Goal: Information Seeking & Learning: Learn about a topic

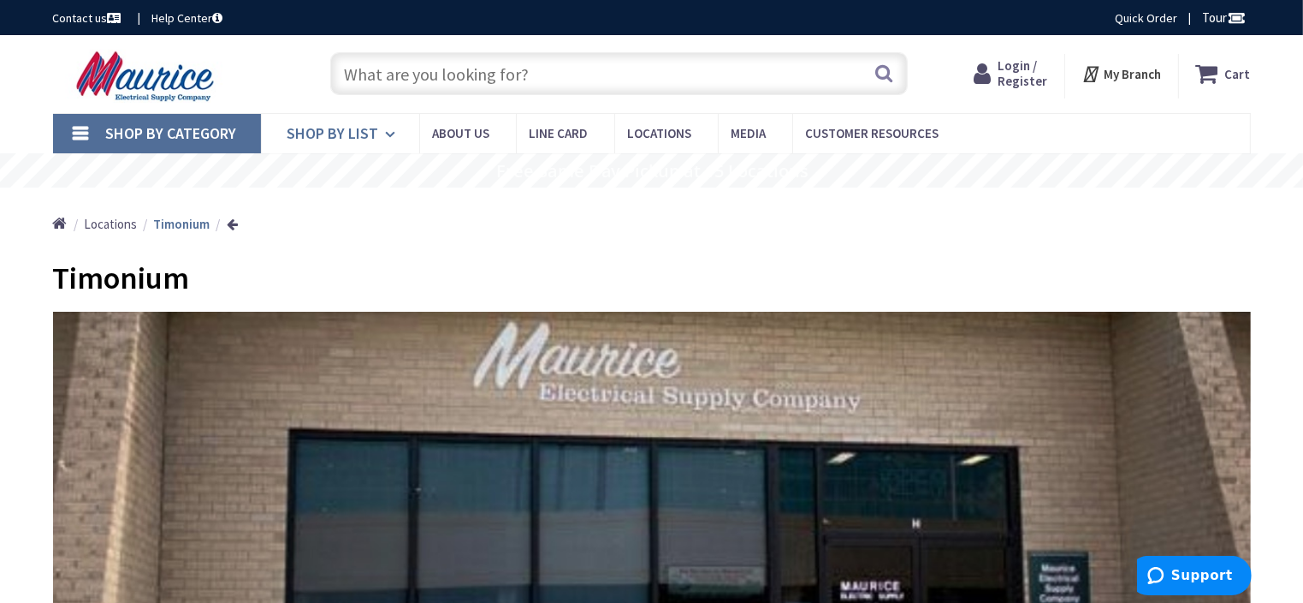
click at [379, 131] on link "Shop By List" at bounding box center [340, 133] width 158 height 39
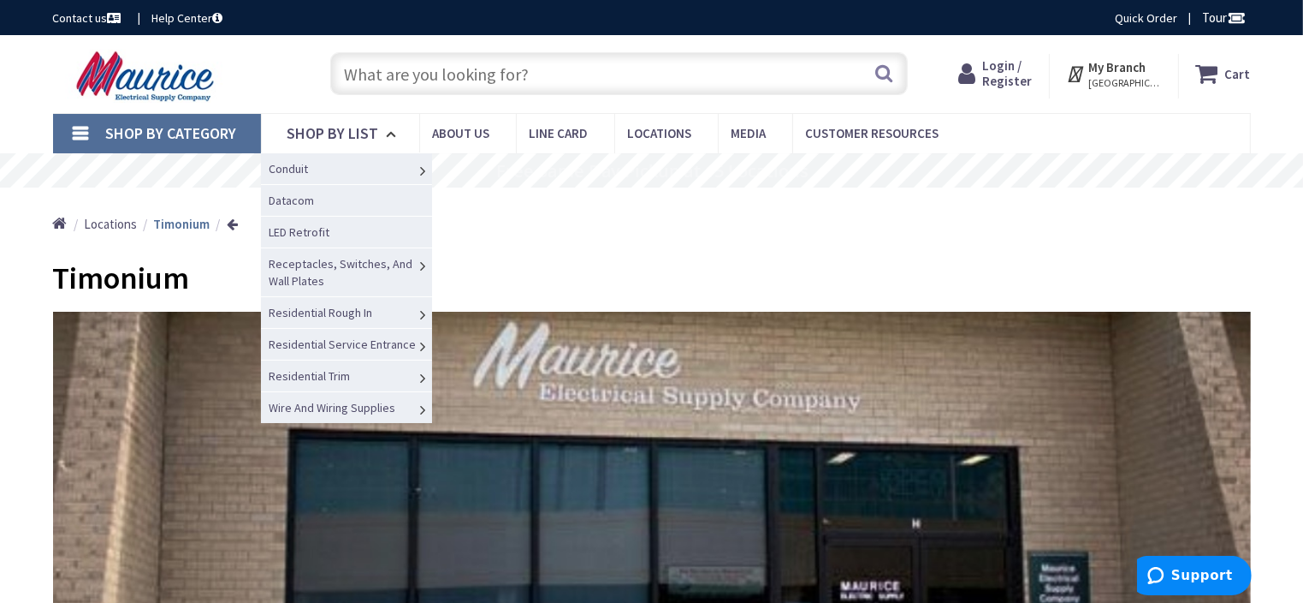
click at [0, 0] on span "Lighting" at bounding box center [0, 0] width 0 height 0
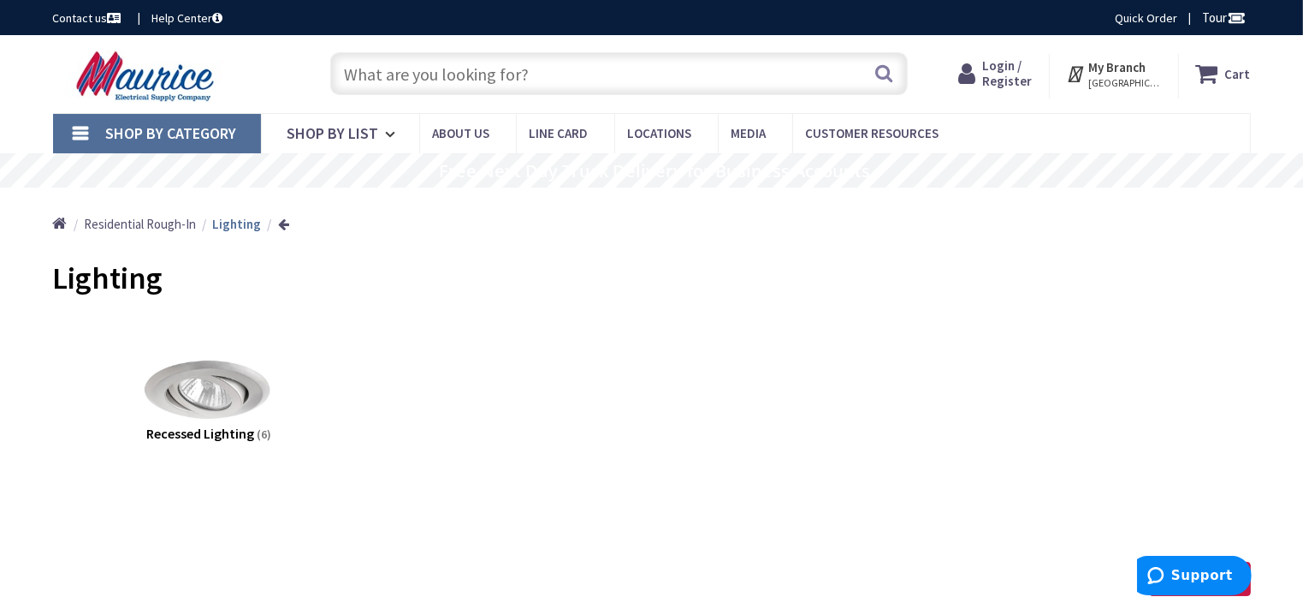
click at [407, 68] on input "text" at bounding box center [619, 73] width 578 height 43
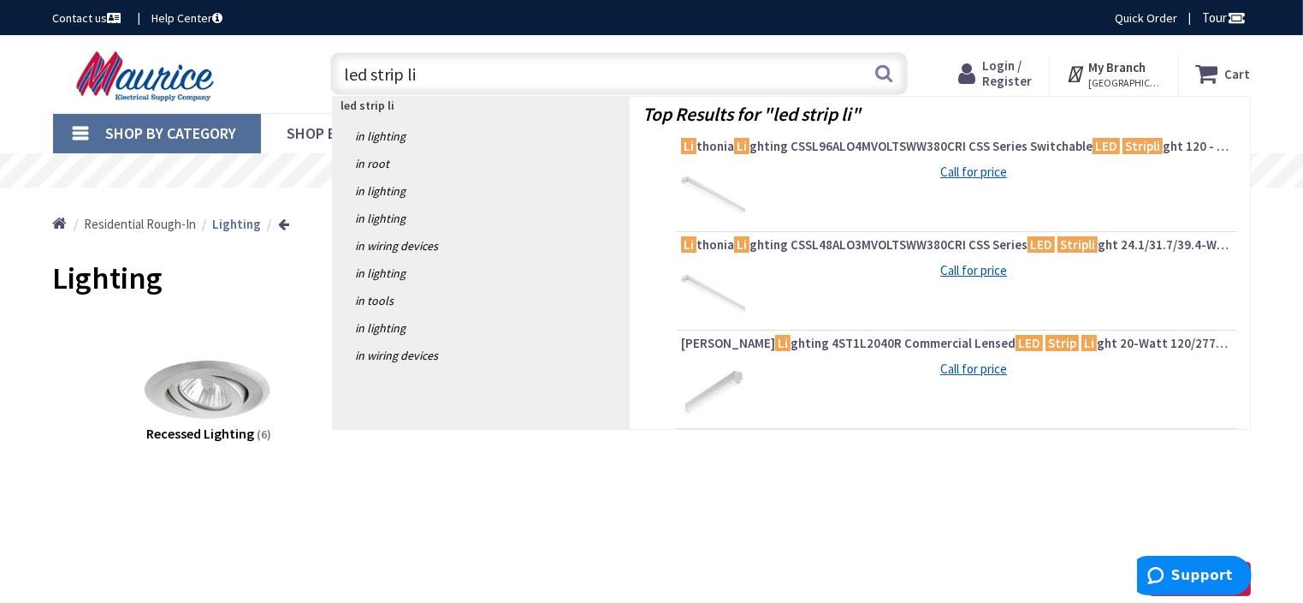
type input "led strip li"
click at [905, 339] on span "Cooper Li ghting 4ST1L2040R Commercial Lensed LED Strip Li ght 20-Watt 120/277-…" at bounding box center [957, 343] width 552 height 17
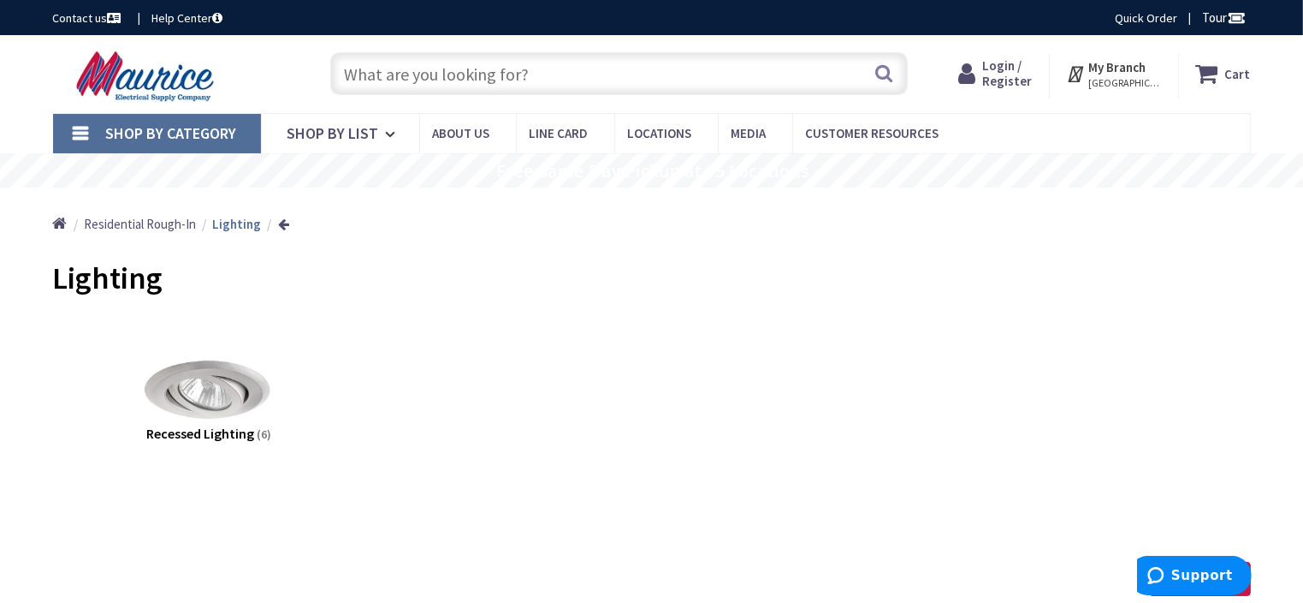
click at [548, 70] on input "text" at bounding box center [619, 73] width 578 height 43
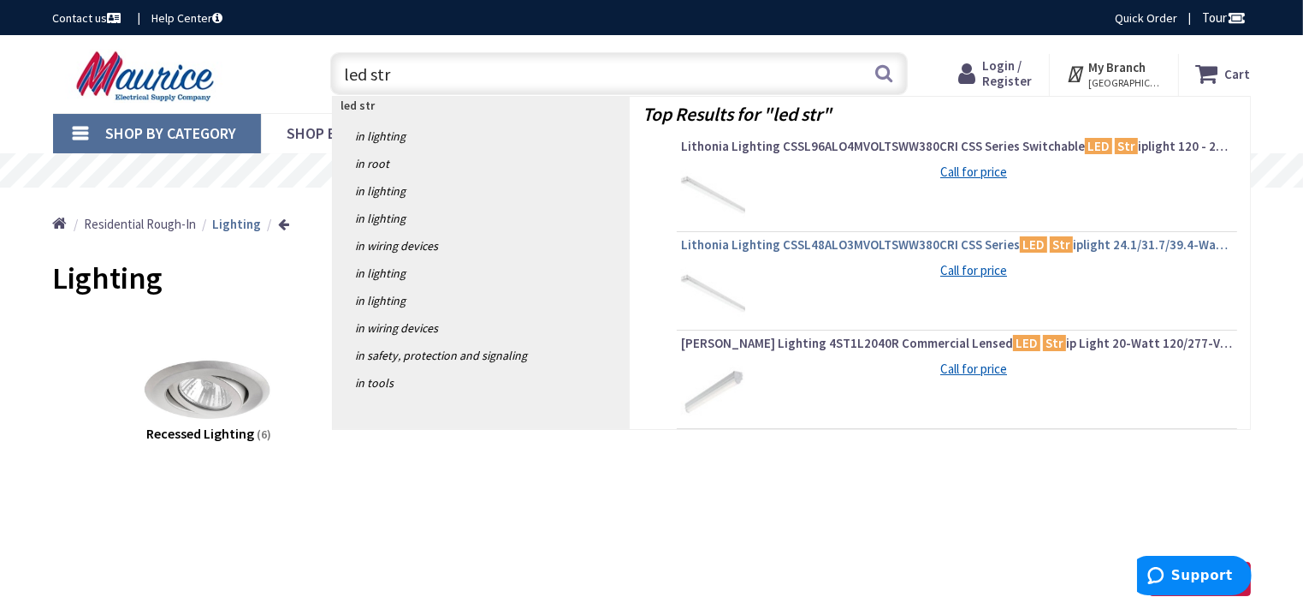
type input "led str"
click at [833, 243] on span "Lithonia Lighting CSSL48ALO3MVOLTSWW380CRI CSS Series LED Str iplight 24.1/31.7…" at bounding box center [957, 244] width 552 height 17
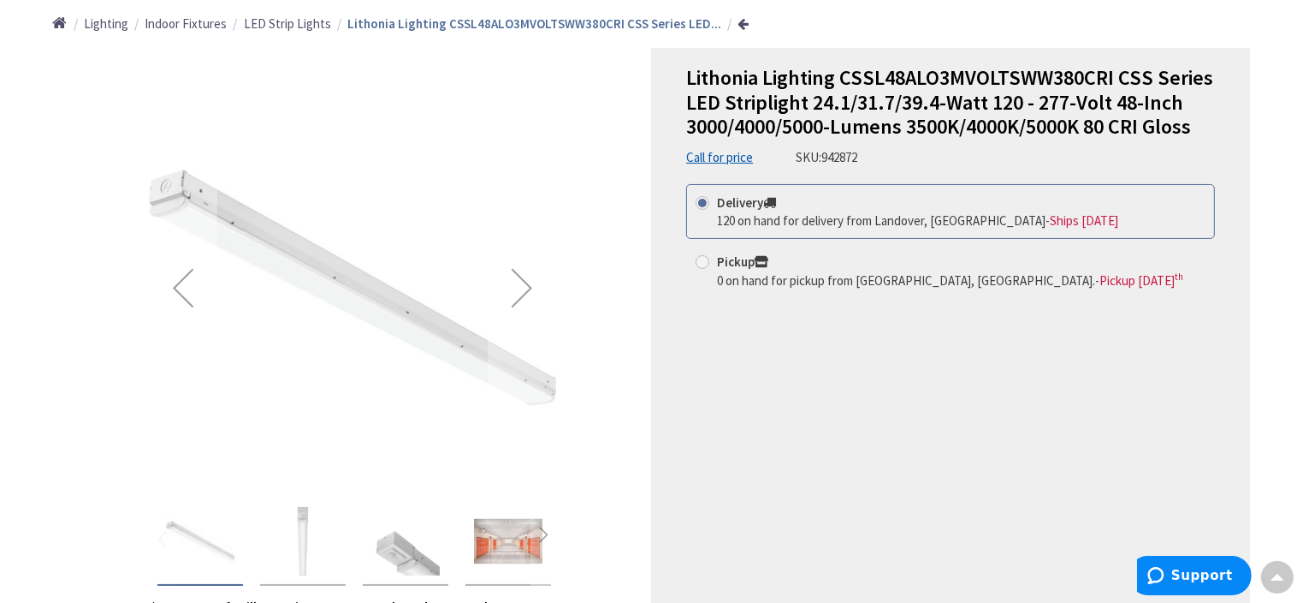
scroll to position [171, 0]
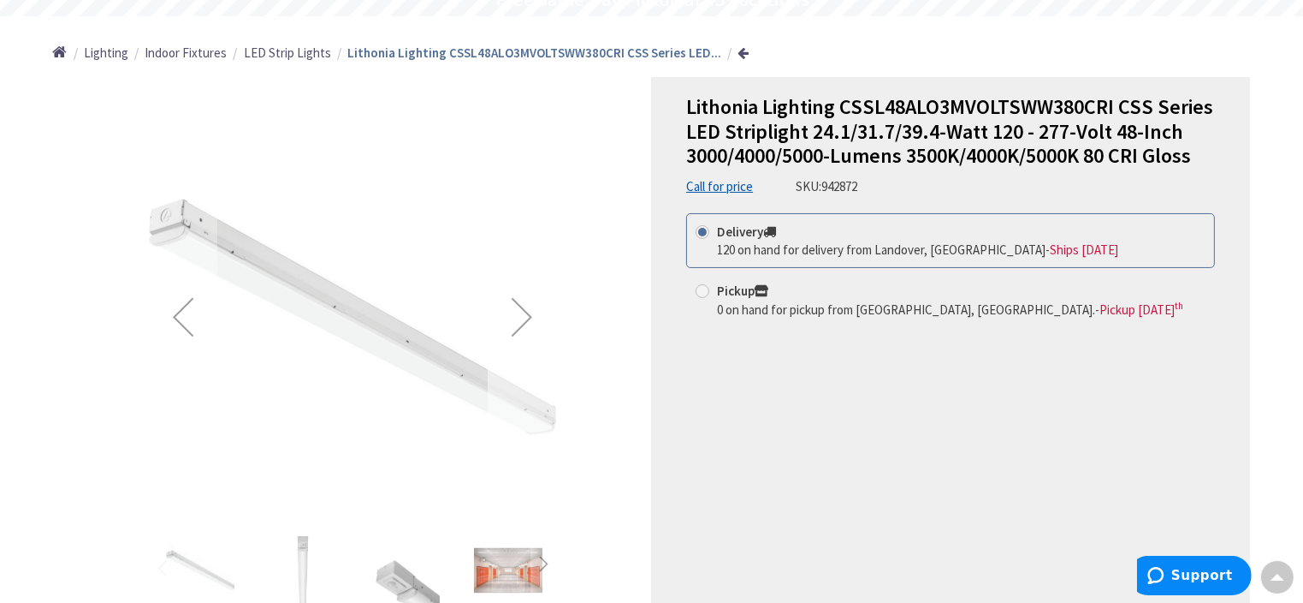
click at [525, 311] on div "Next" at bounding box center [522, 316] width 68 height 68
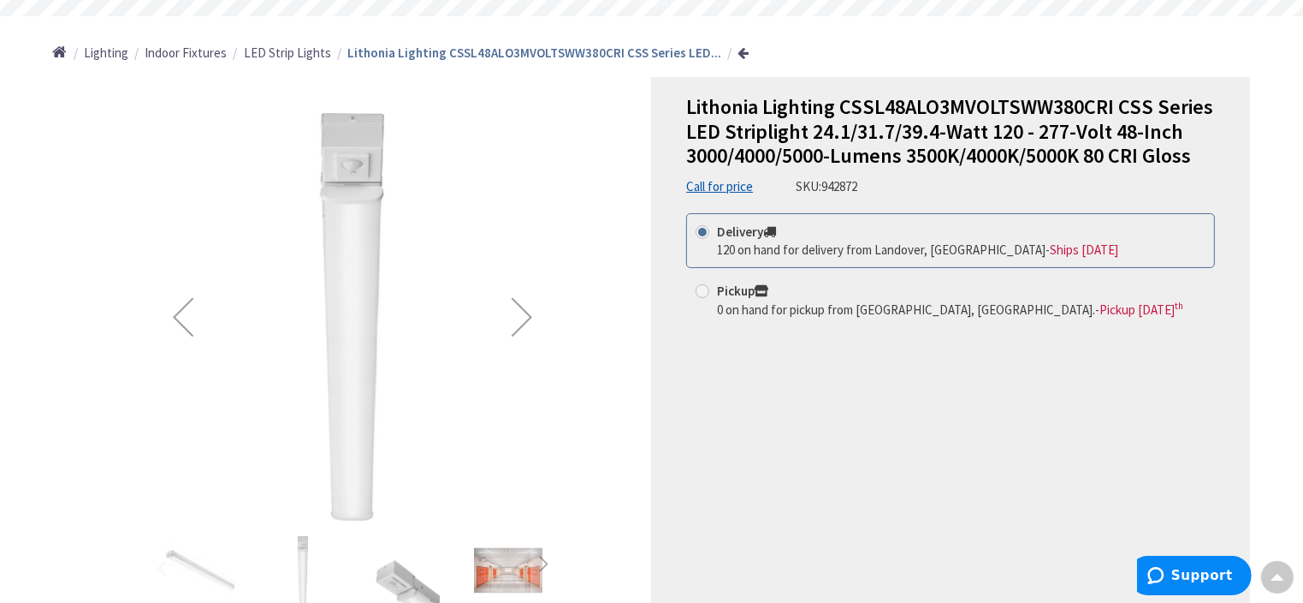
click at [527, 311] on div "Next" at bounding box center [522, 316] width 68 height 68
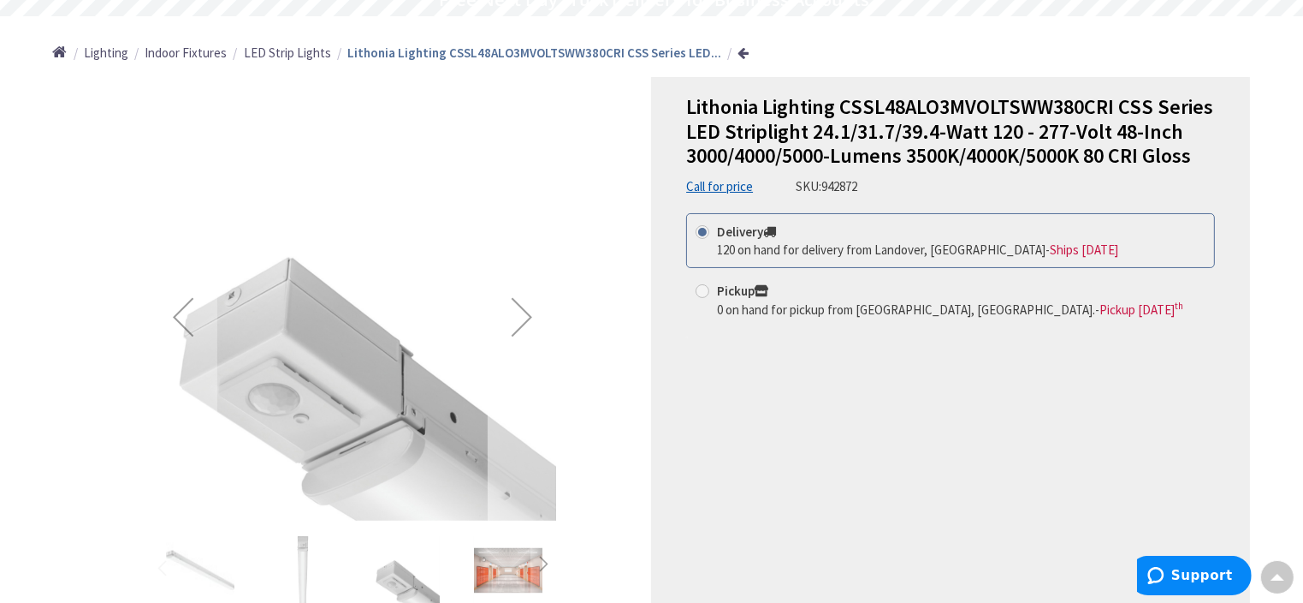
click at [531, 312] on div "Next" at bounding box center [522, 316] width 68 height 68
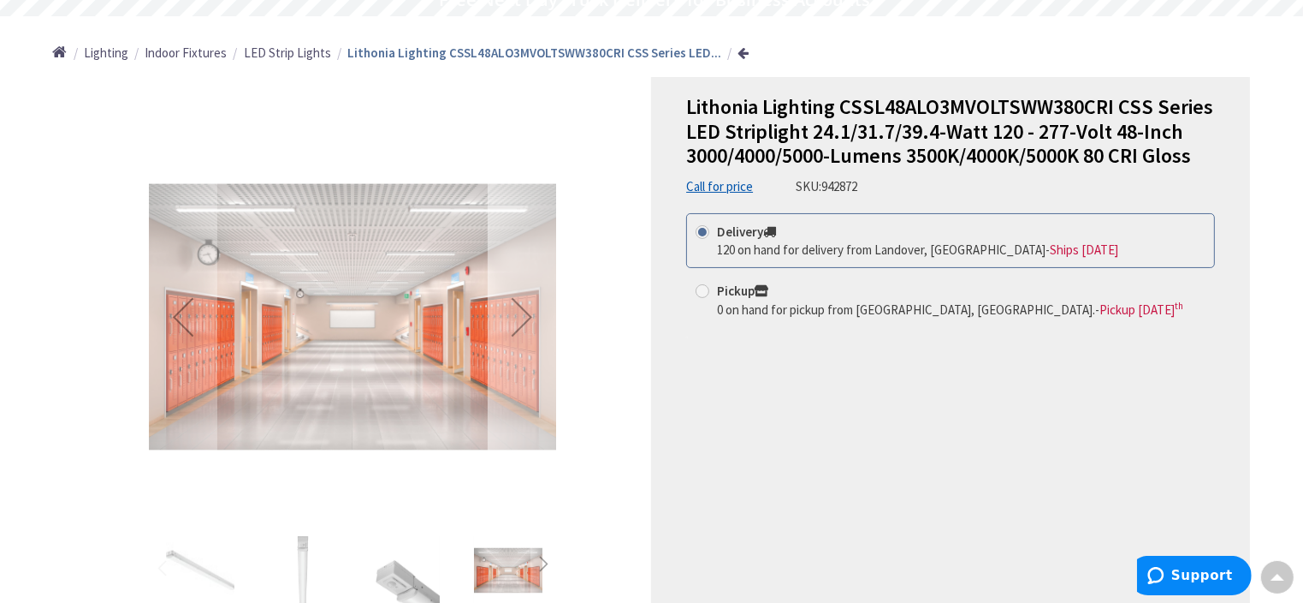
click at [530, 313] on div "Next" at bounding box center [522, 316] width 68 height 68
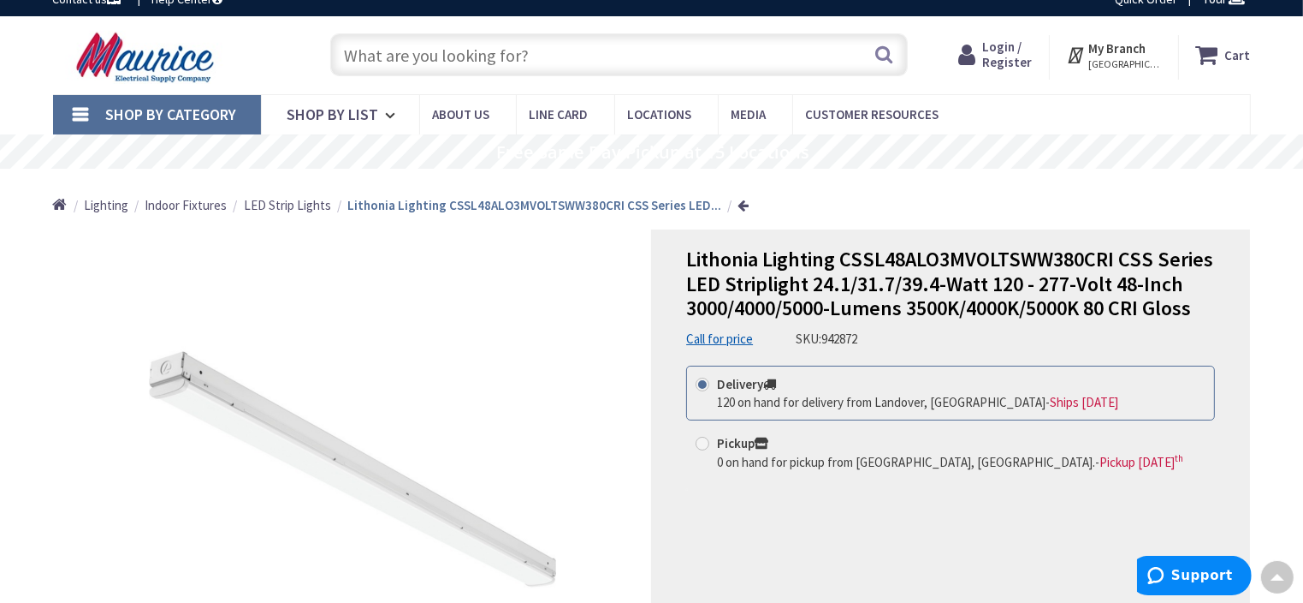
scroll to position [0, 0]
